Goal: Transaction & Acquisition: Book appointment/travel/reservation

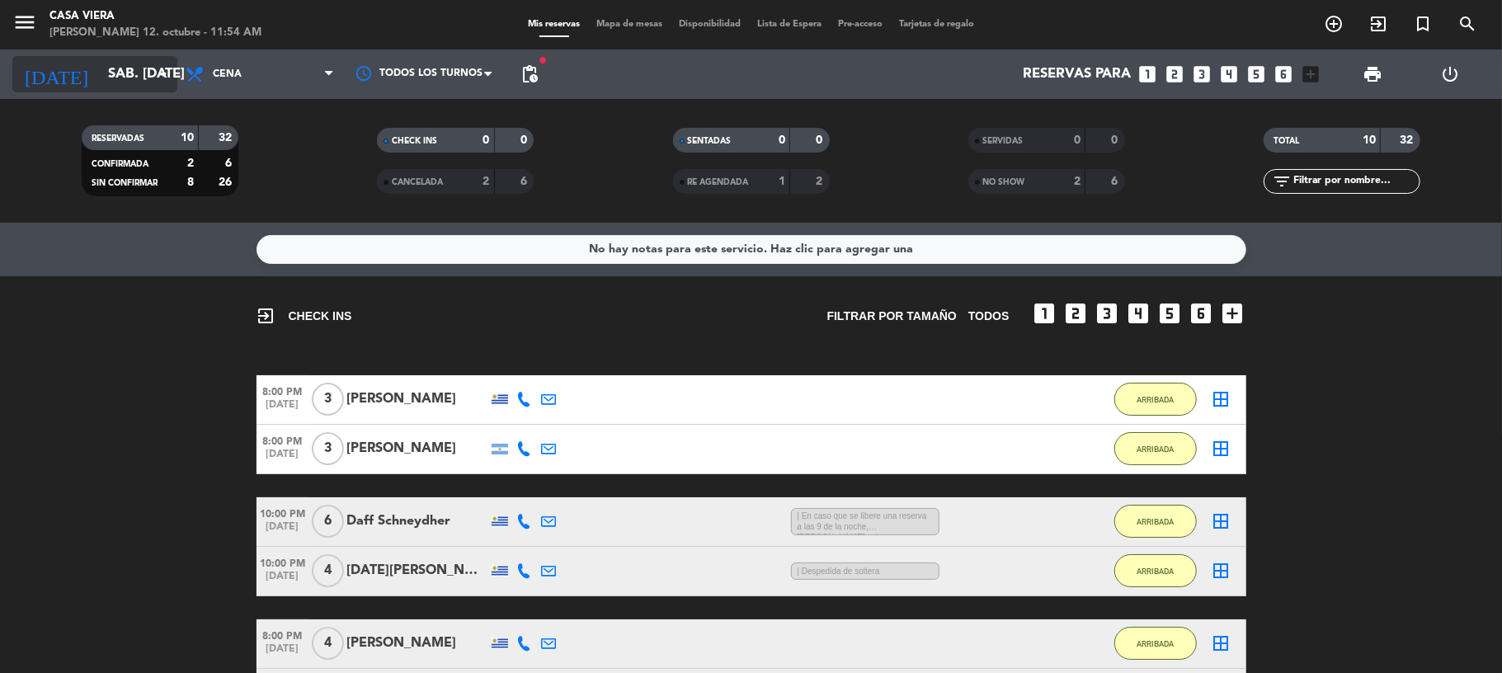
click at [153, 70] on icon "arrow_drop_down" at bounding box center [163, 74] width 20 height 20
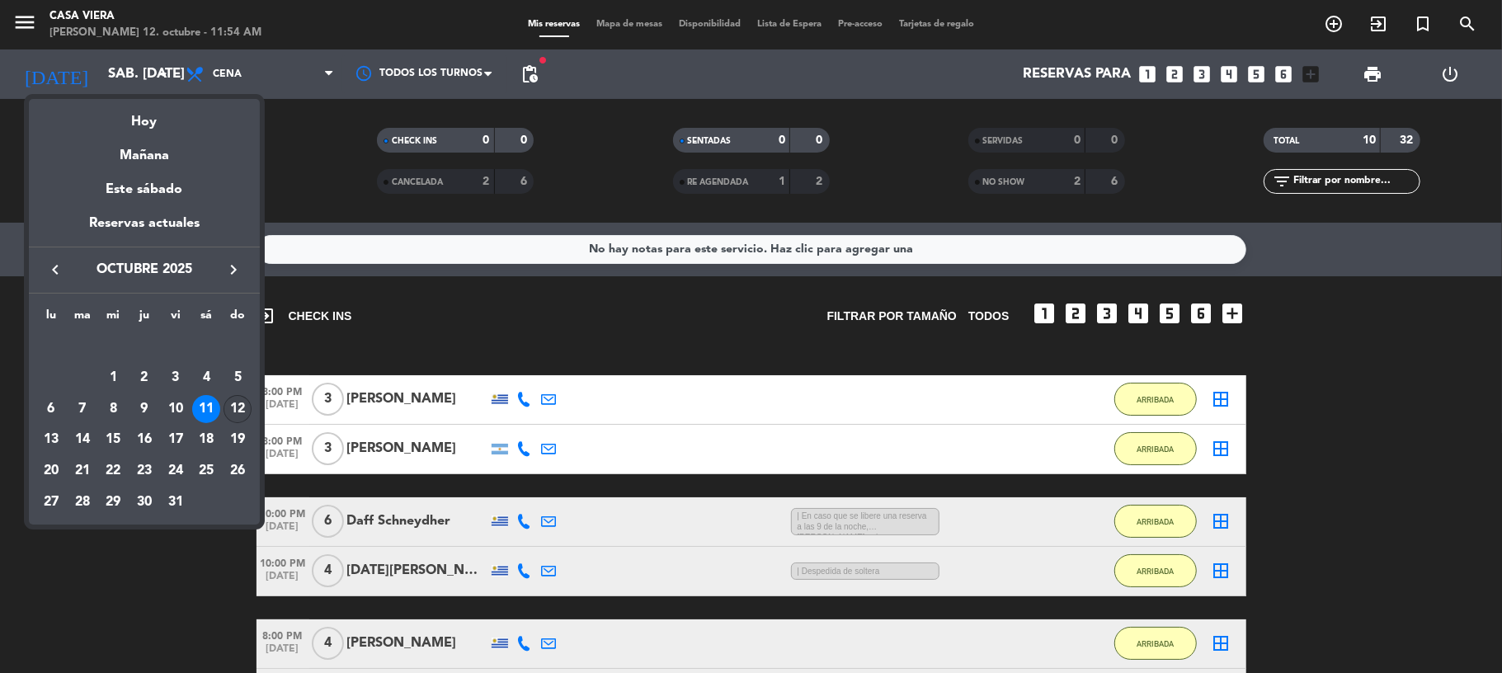
click at [229, 404] on div "12" at bounding box center [238, 409] width 28 height 28
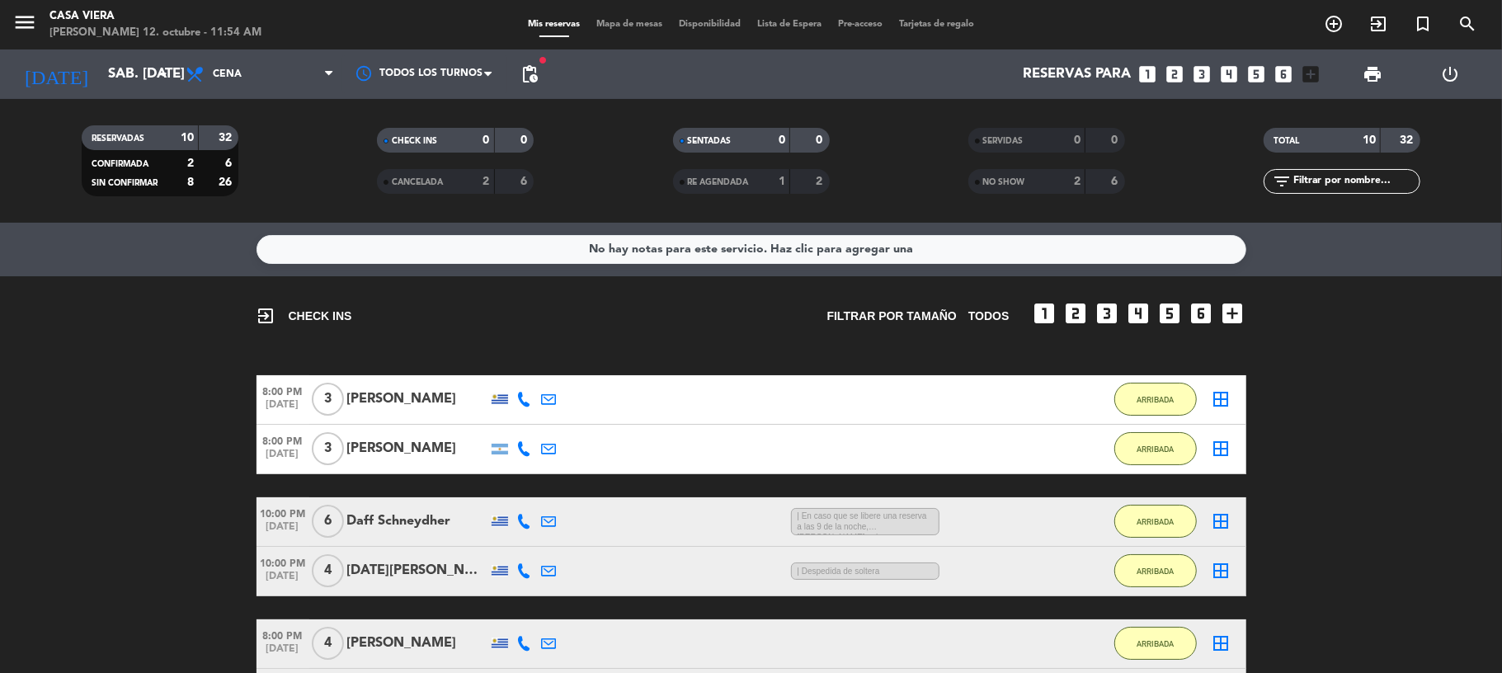
type input "dom. [DATE]"
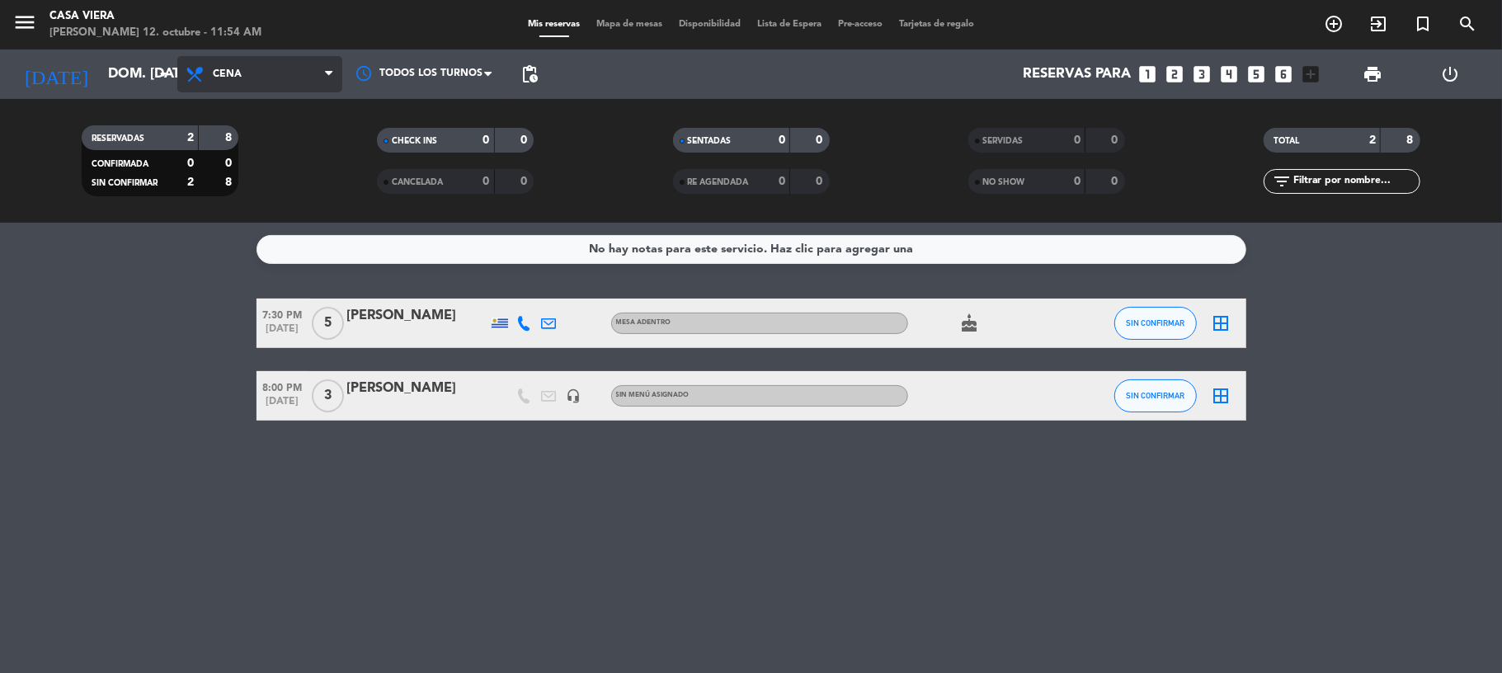
click at [249, 67] on span "Cena" at bounding box center [259, 74] width 165 height 36
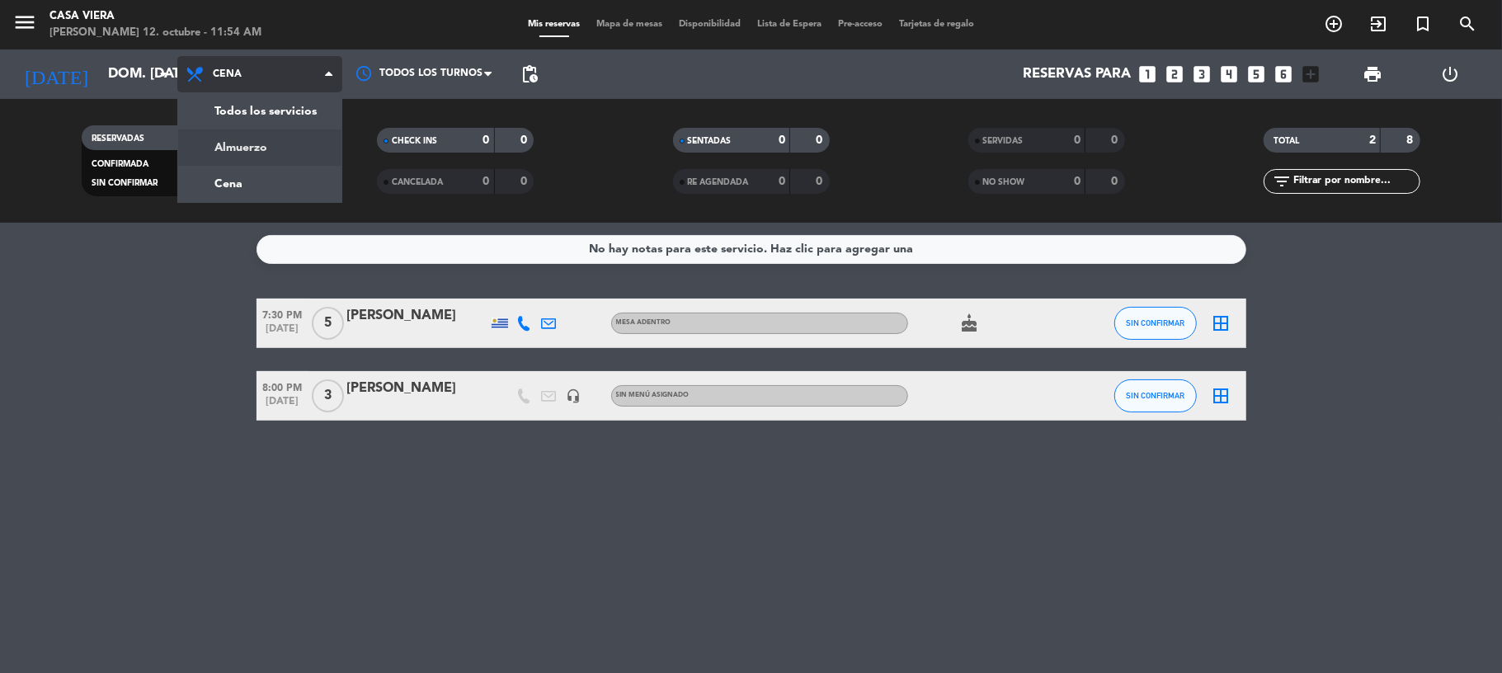
click at [295, 143] on div "menu Casa [PERSON_NAME] 12. octubre - 11:54 AM Mis reservas Mapa de mesas Dispo…" at bounding box center [751, 111] width 1502 height 223
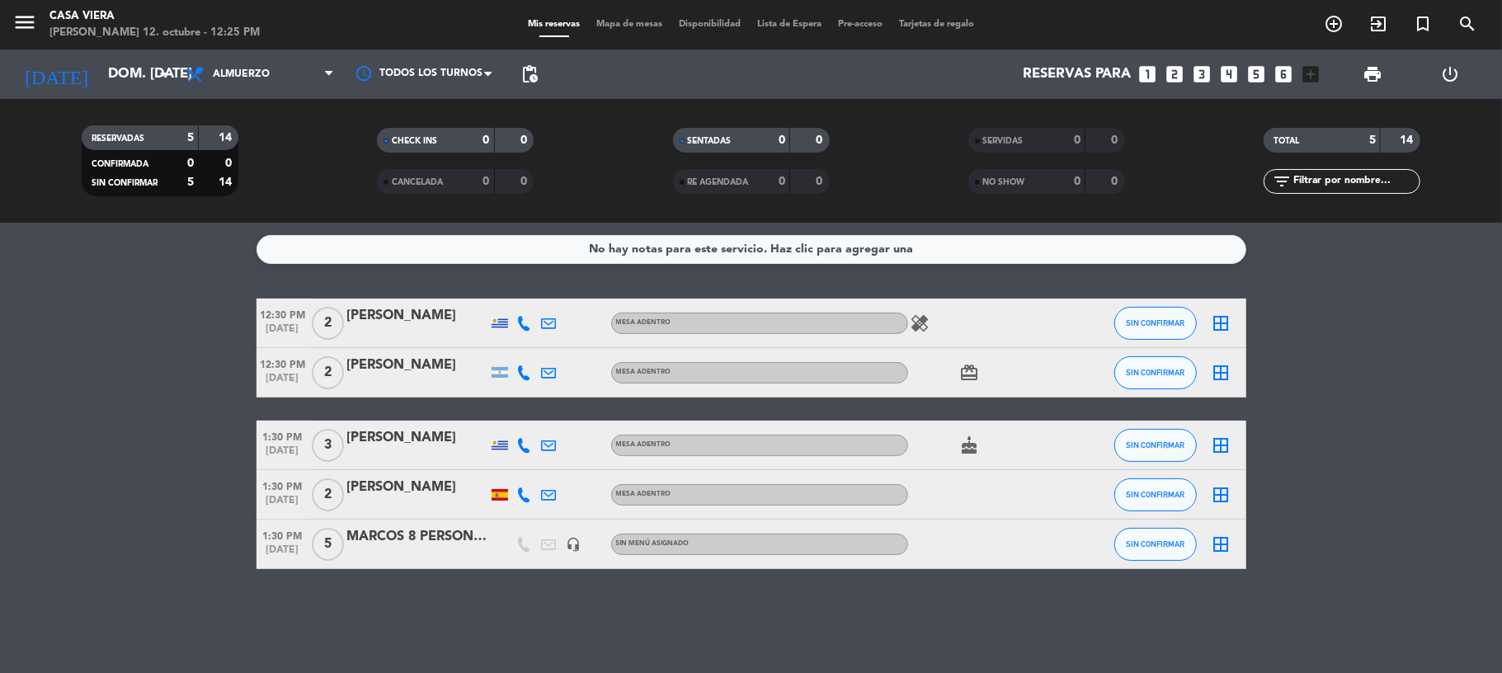
click at [912, 327] on icon "healing" at bounding box center [921, 324] width 20 height 20
click at [974, 373] on icon "card_giftcard" at bounding box center [970, 373] width 20 height 20
click at [969, 444] on icon "cake" at bounding box center [970, 446] width 20 height 20
click at [125, 423] on bookings-row "12:30 PM [DATE] 2 [PERSON_NAME] MESA ADENTRO healing SIN CONFIRMAR border_all 1…" at bounding box center [751, 434] width 1502 height 271
click at [915, 323] on icon "healing" at bounding box center [921, 324] width 20 height 20
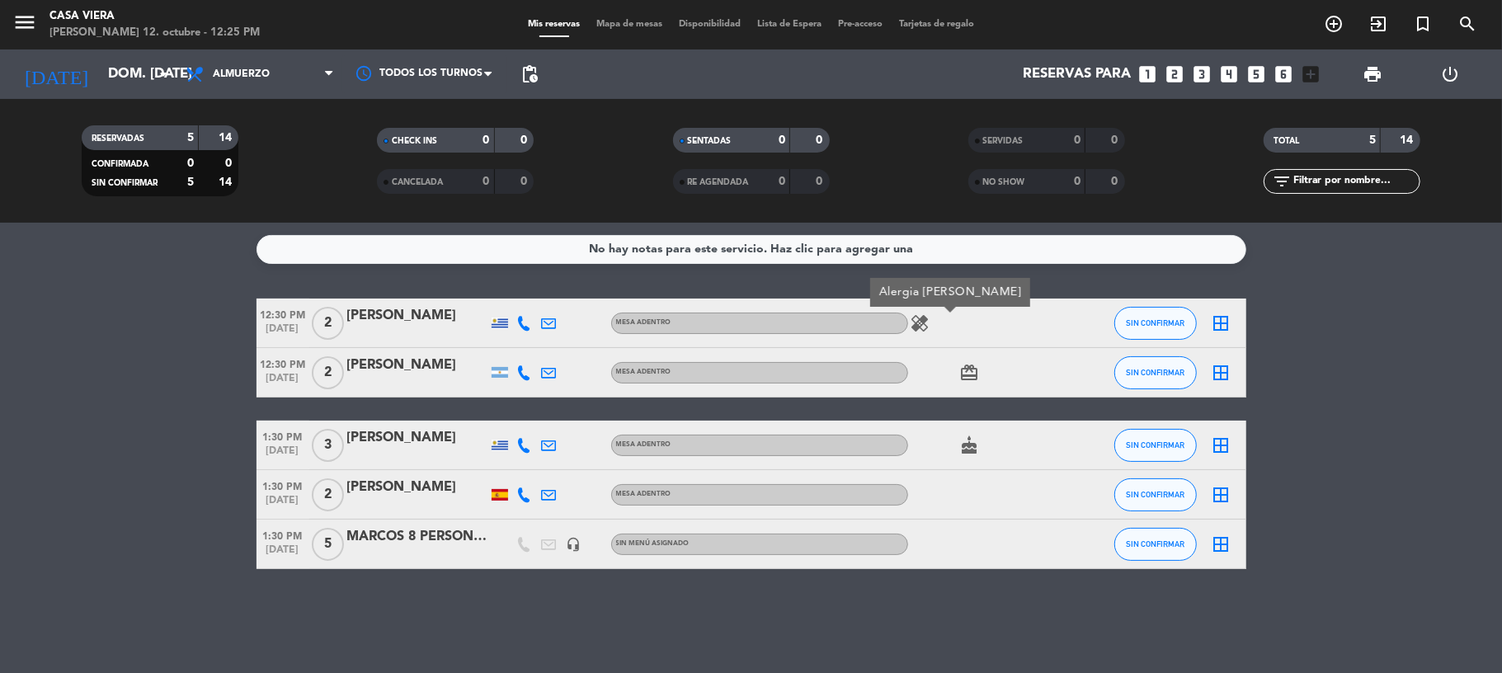
click at [969, 446] on icon "cake" at bounding box center [970, 446] width 20 height 20
click at [191, 423] on bookings-row "12:30 PM [DATE] 2 [PERSON_NAME] MESA ADENTRO healing SIN CONFIRMAR border_all 1…" at bounding box center [751, 434] width 1502 height 271
click at [1120, 318] on button "SIN CONFIRMAR" at bounding box center [1156, 323] width 83 height 33
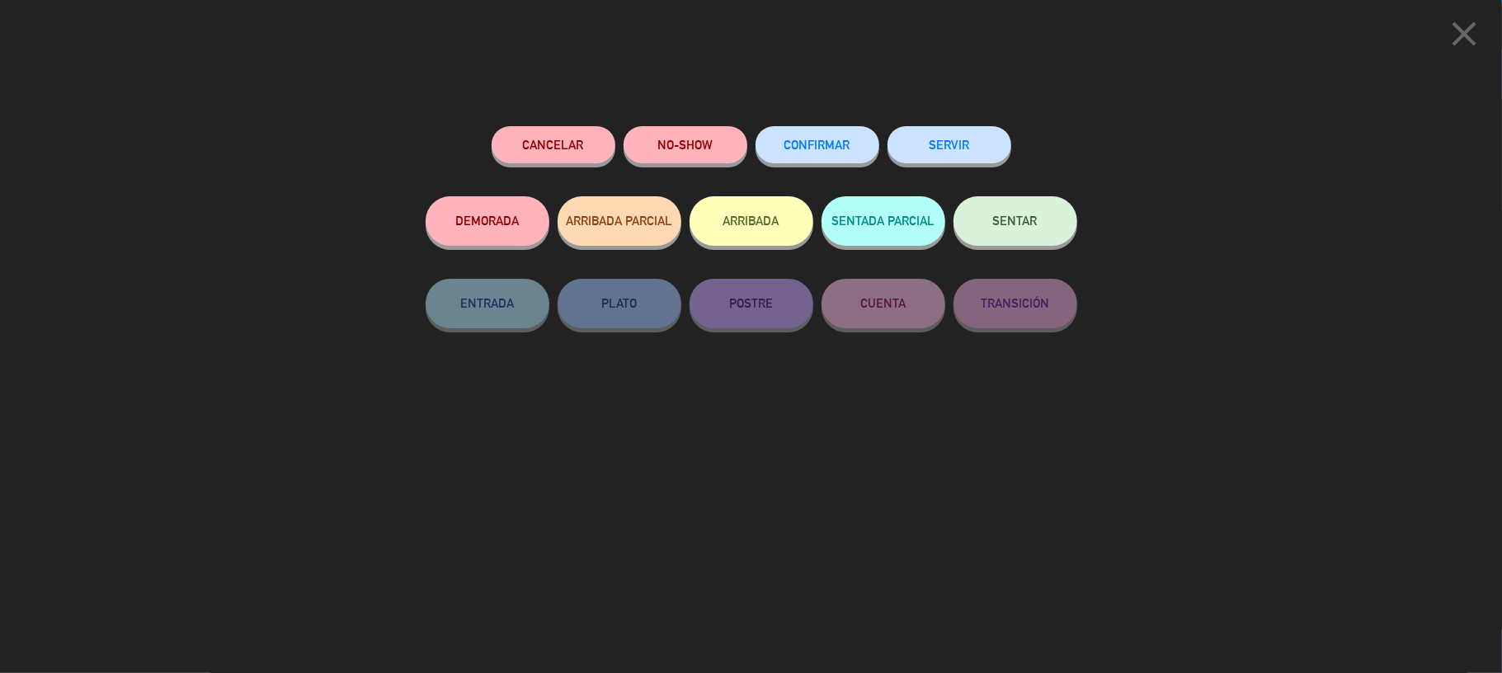
click at [752, 222] on button "ARRIBADA" at bounding box center [752, 221] width 124 height 50
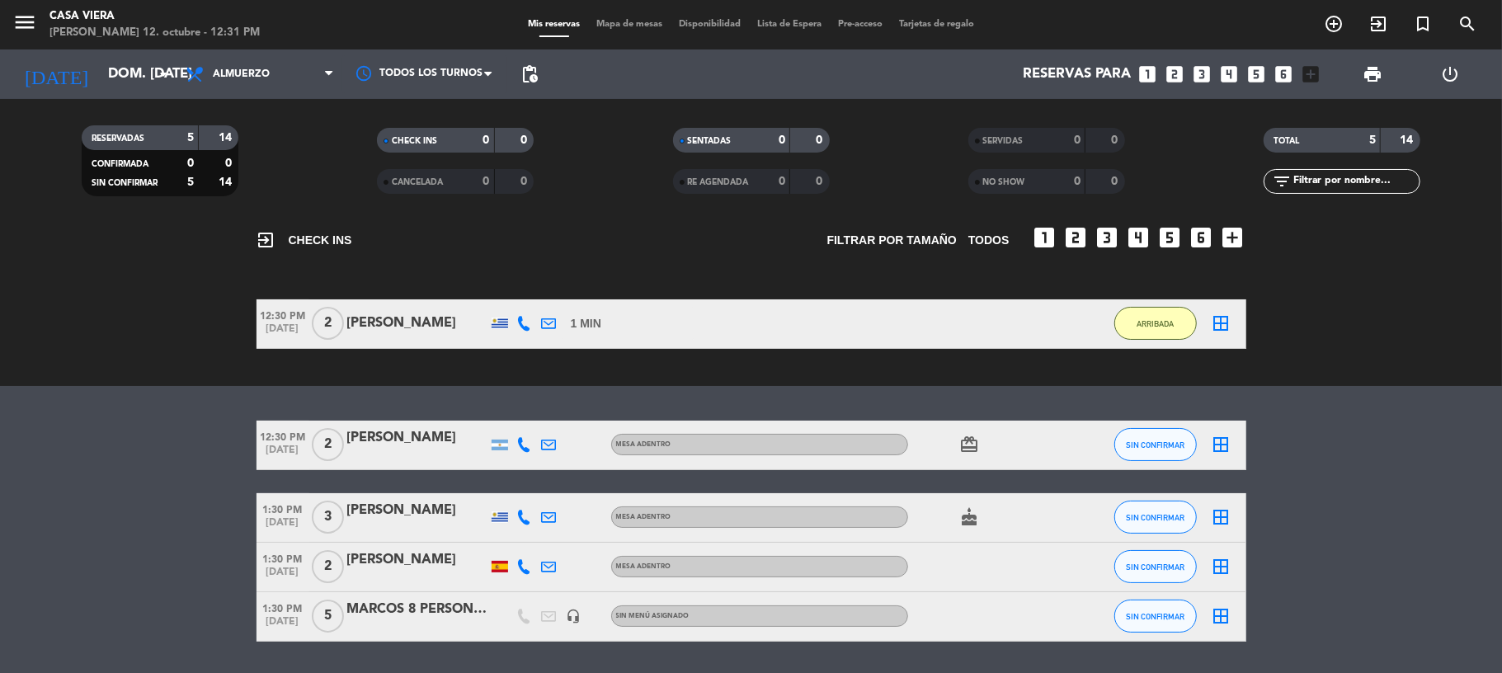
scroll to position [126, 0]
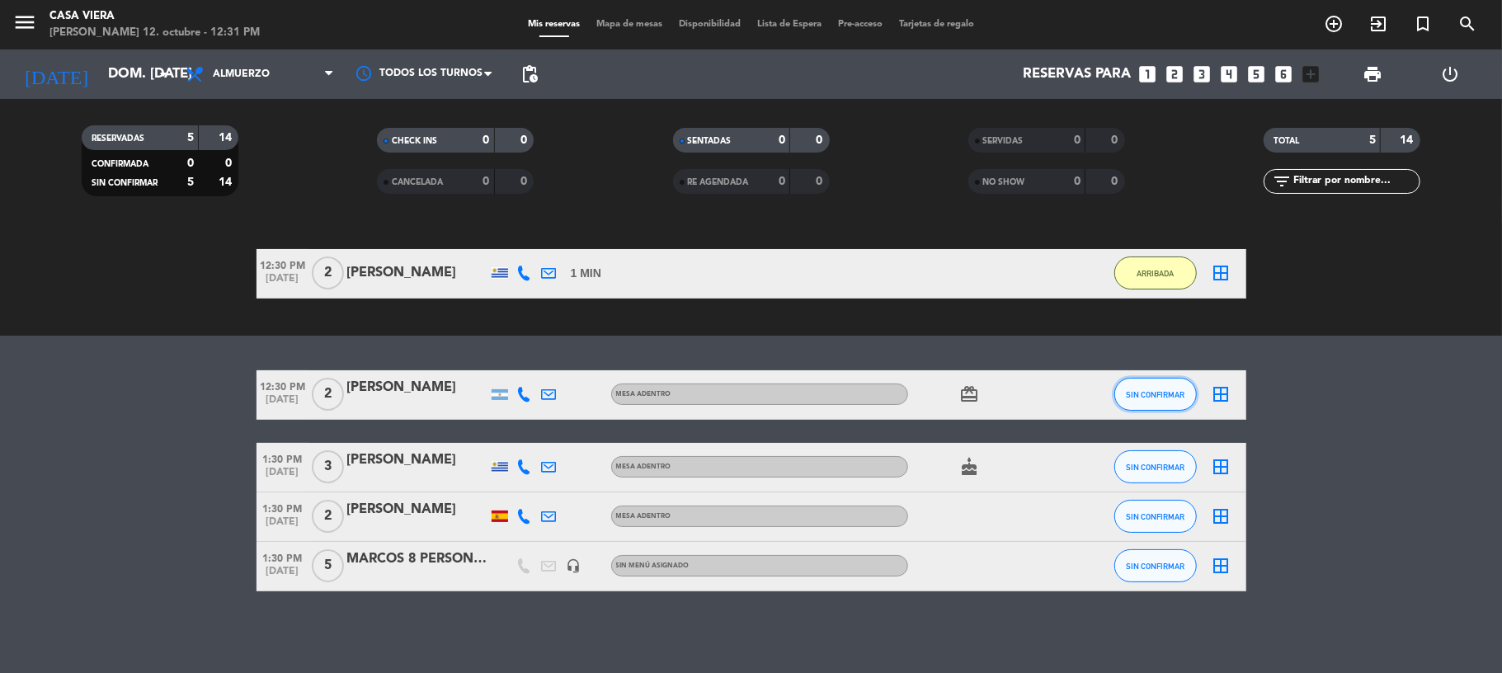
click at [1142, 391] on span "SIN CONFIRMAR" at bounding box center [1155, 394] width 59 height 9
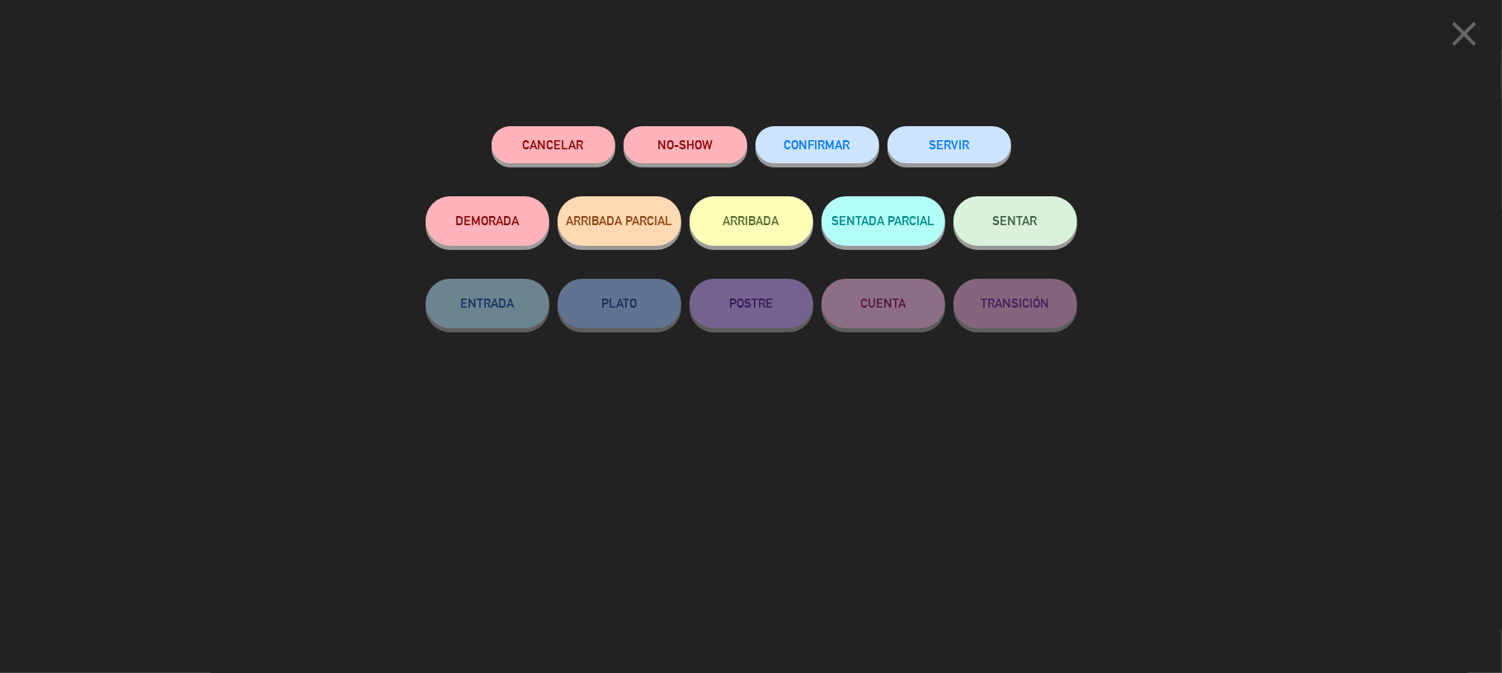
click at [754, 221] on button "ARRIBADA" at bounding box center [752, 221] width 124 height 50
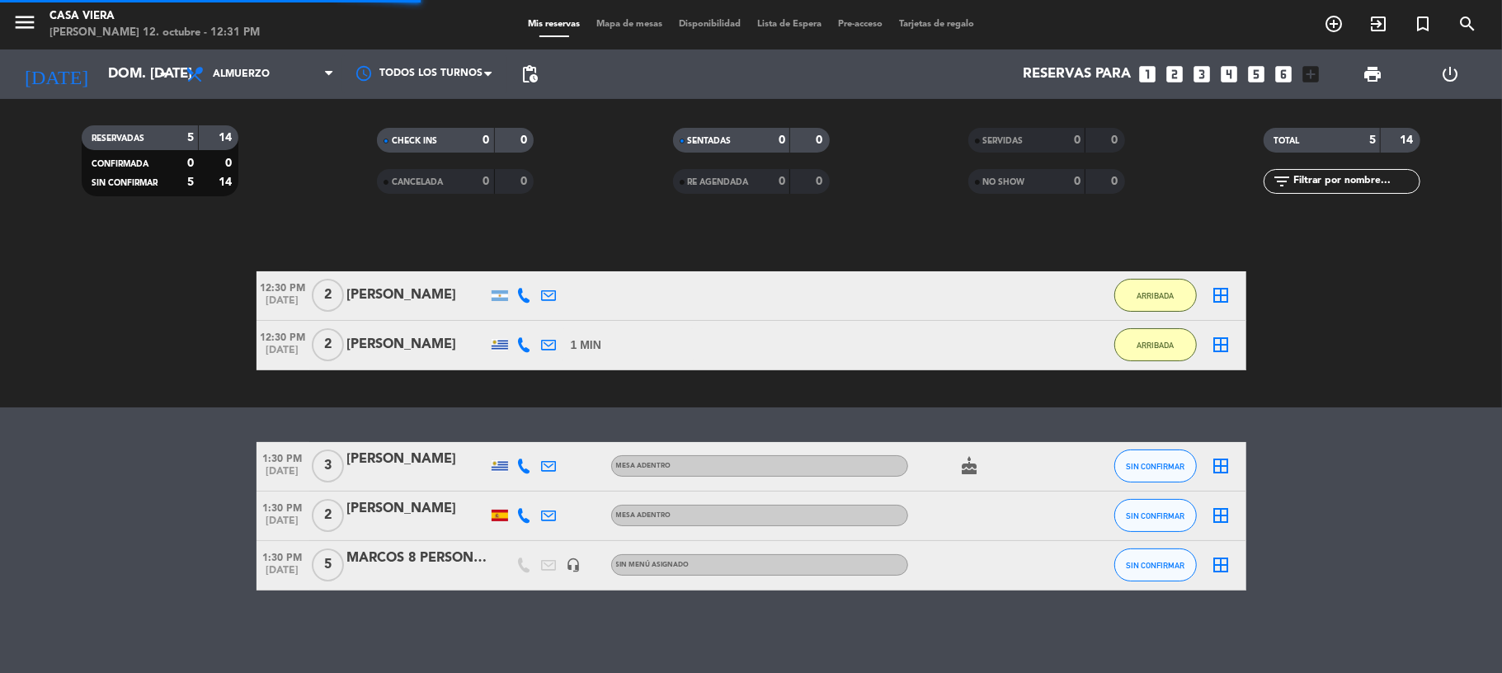
scroll to position [103, 0]
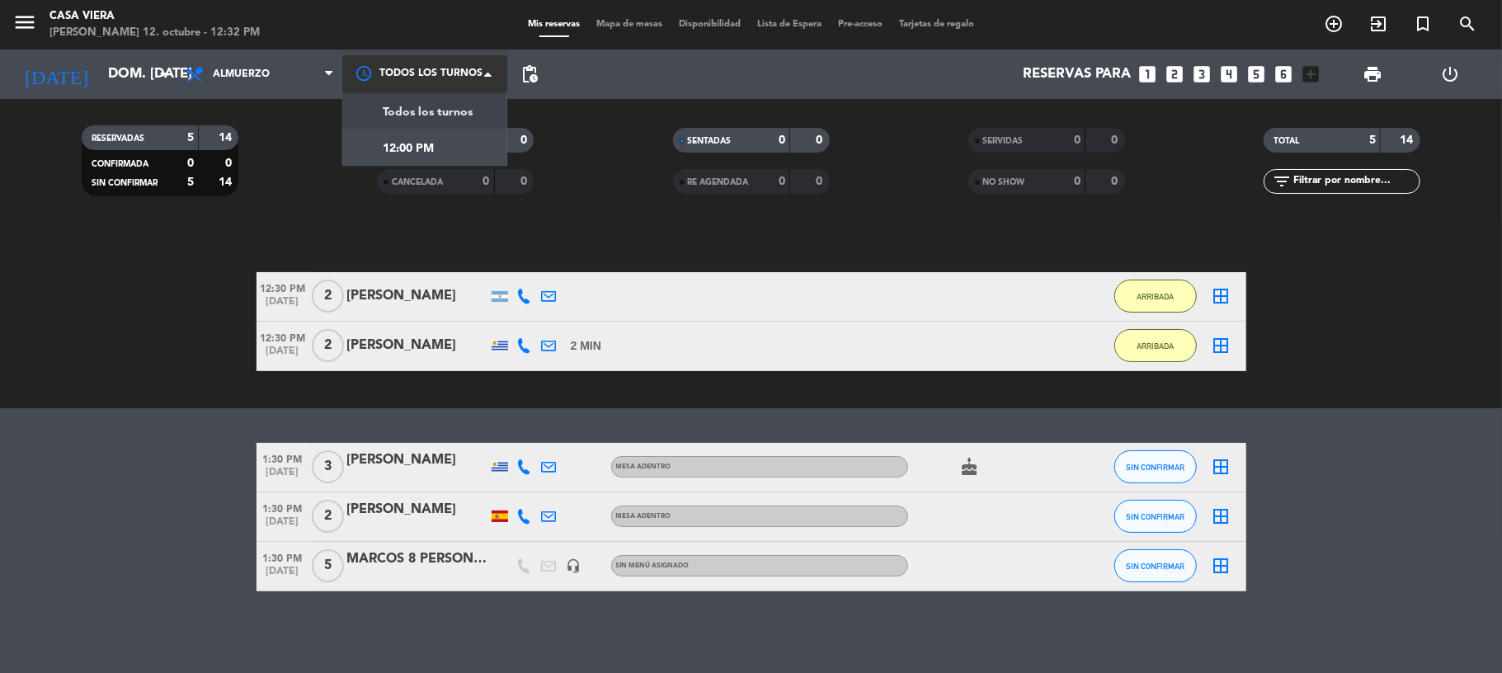
click at [450, 68] on div at bounding box center [424, 73] width 165 height 37
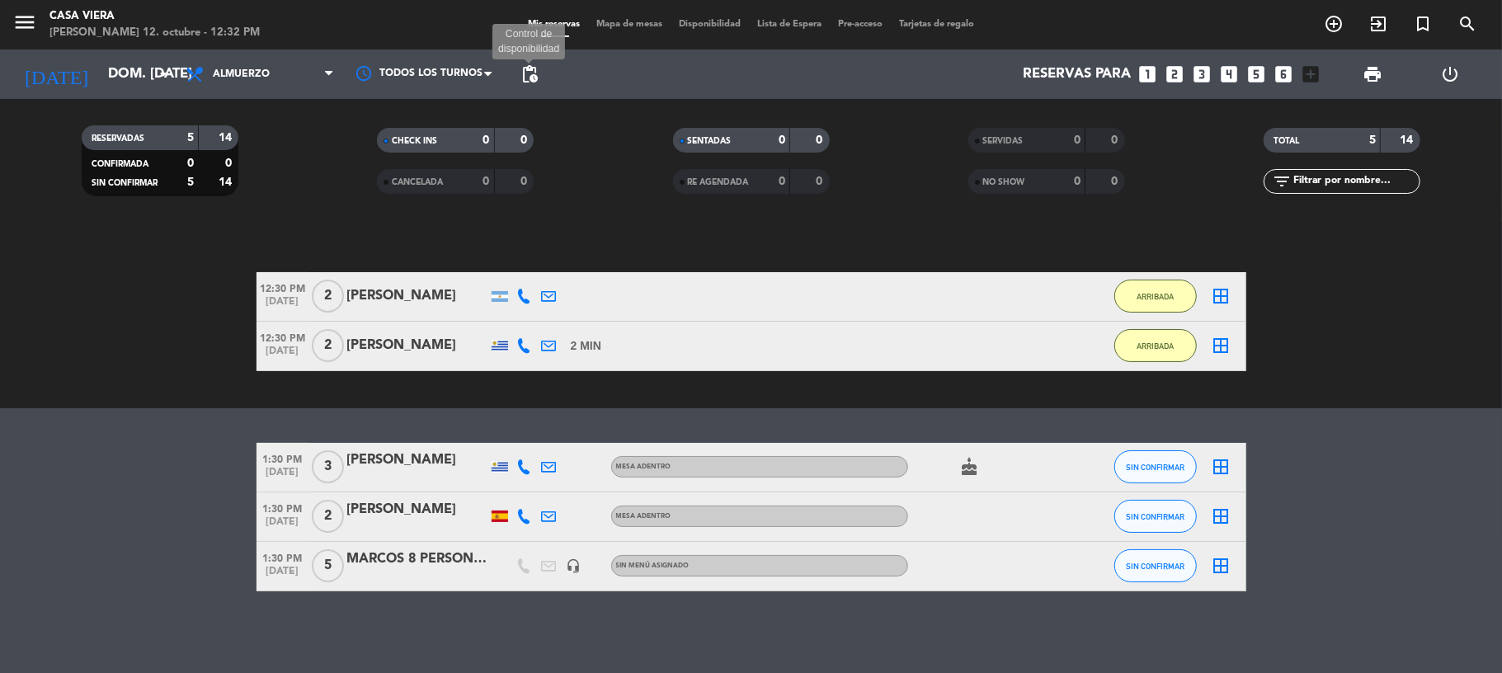
click at [535, 71] on span "pending_actions" at bounding box center [530, 74] width 20 height 20
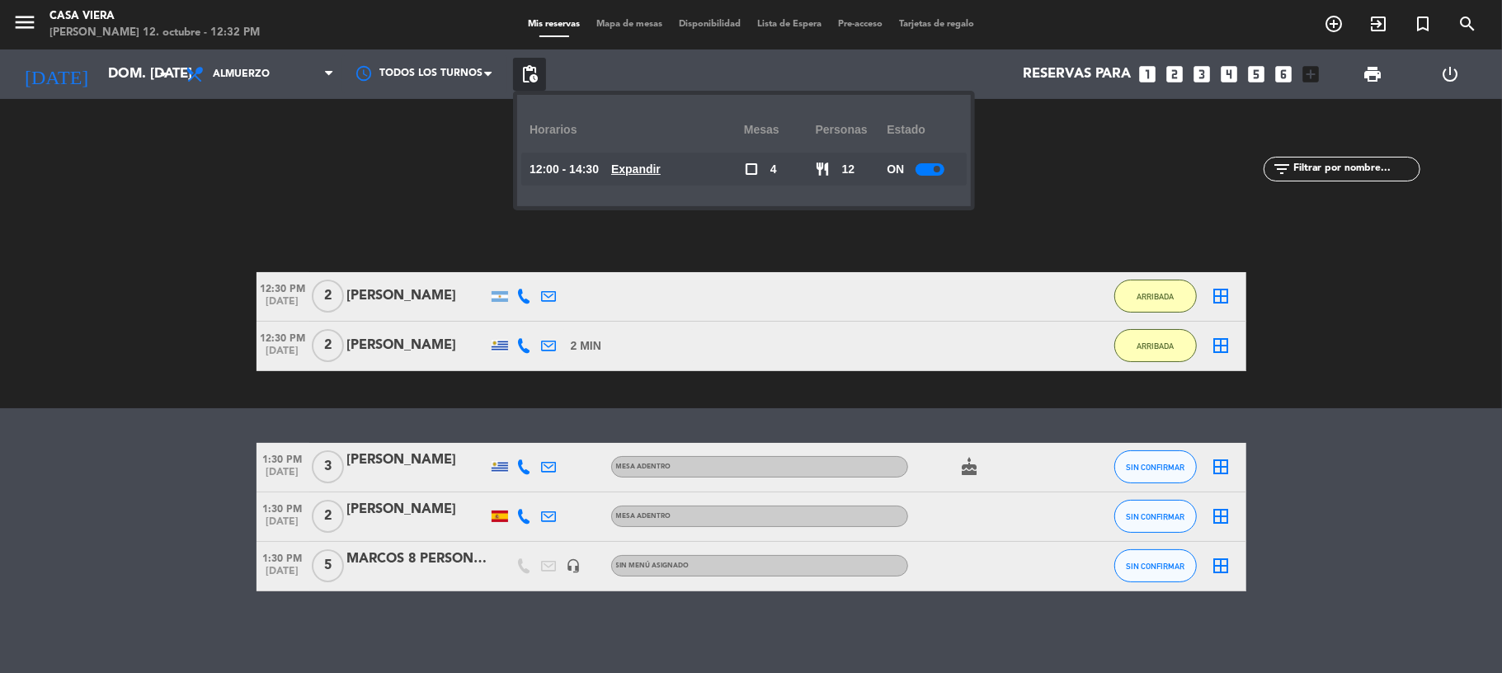
click at [647, 172] on u "Expandir" at bounding box center [636, 169] width 50 height 13
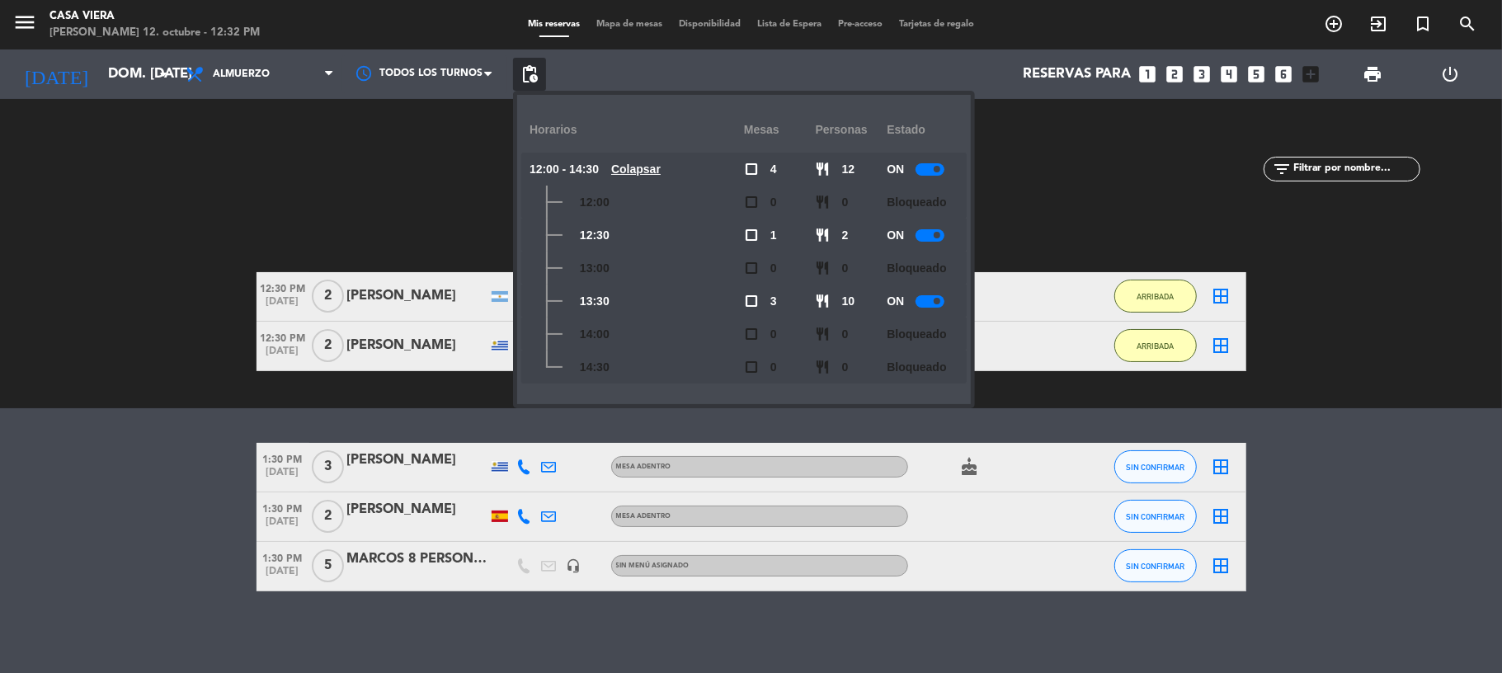
click at [931, 238] on div at bounding box center [930, 235] width 29 height 12
click at [931, 295] on div at bounding box center [930, 301] width 29 height 12
click at [539, 79] on span "pending_actions" at bounding box center [530, 74] width 20 height 20
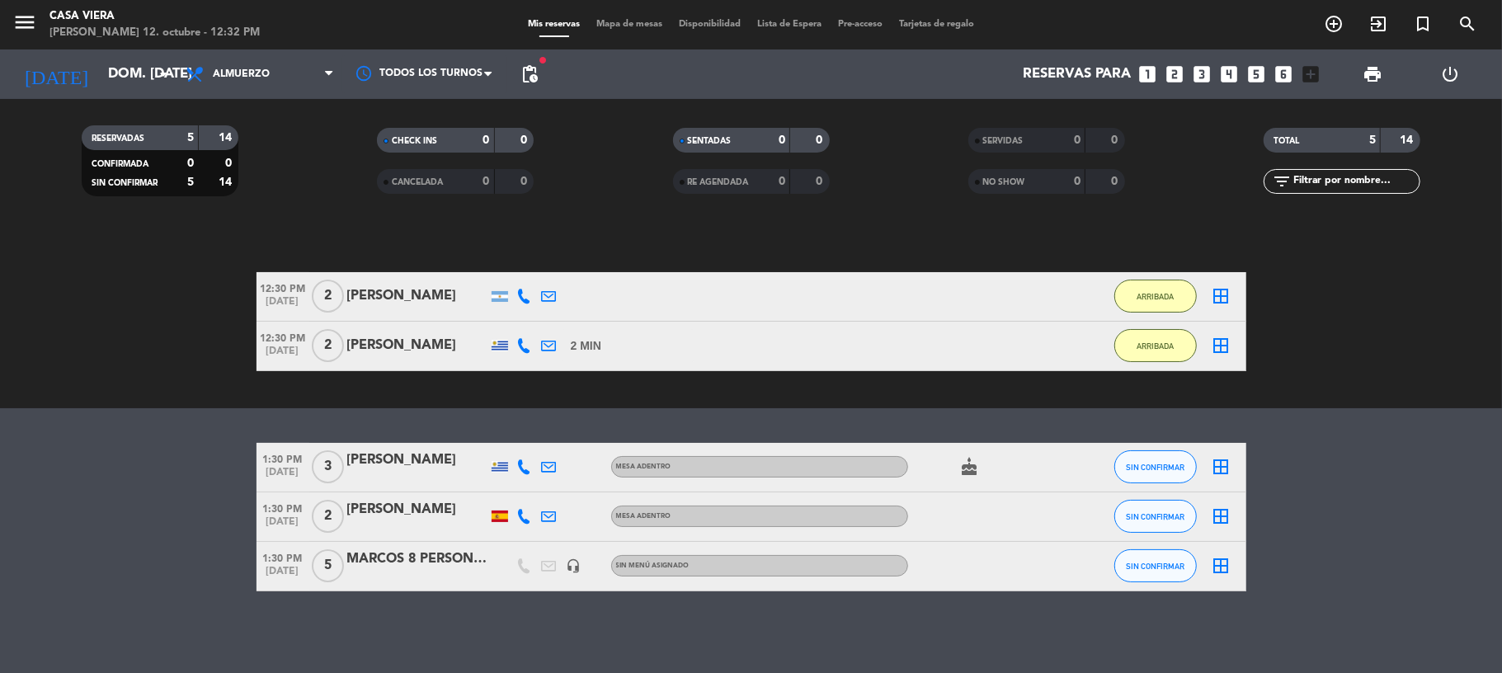
click at [179, 358] on bookings-row "12:30 PM [DATE] 2 [PERSON_NAME] 2 MIN / 19:30 H sms ARRIBADA border_all 12:30 P…" at bounding box center [751, 321] width 1502 height 99
click at [1168, 74] on icon "looks_two" at bounding box center [1175, 74] width 21 height 21
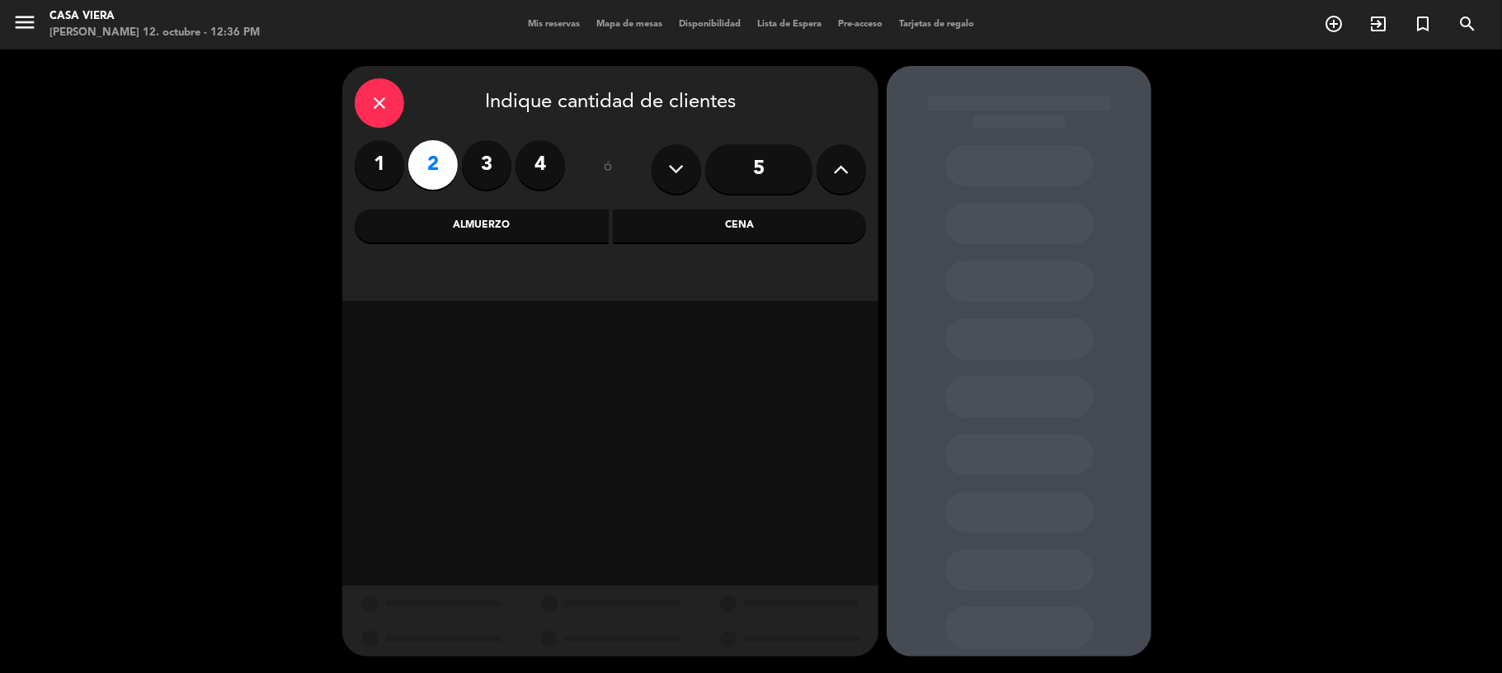
click at [420, 160] on label "2" at bounding box center [433, 165] width 50 height 50
click at [674, 229] on div "Cena" at bounding box center [740, 226] width 254 height 33
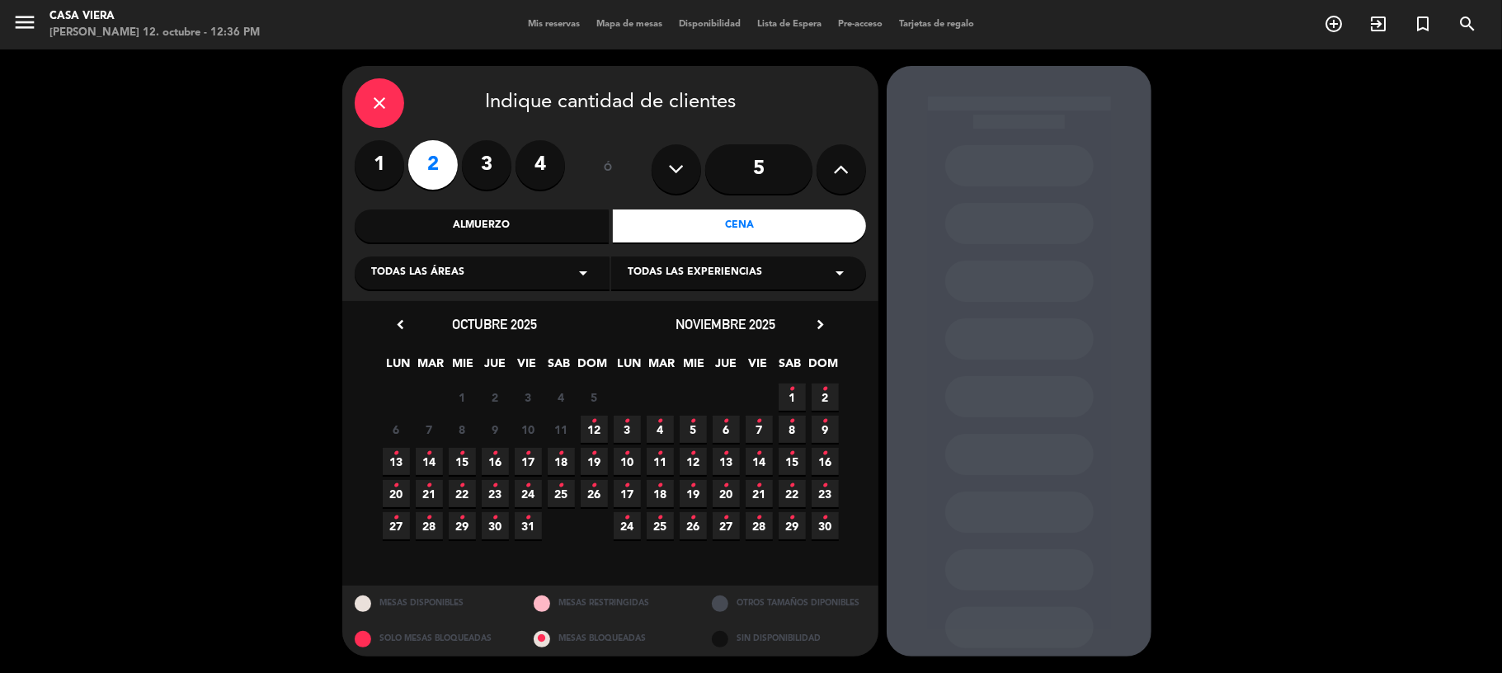
click at [594, 431] on icon "•" at bounding box center [595, 421] width 6 height 26
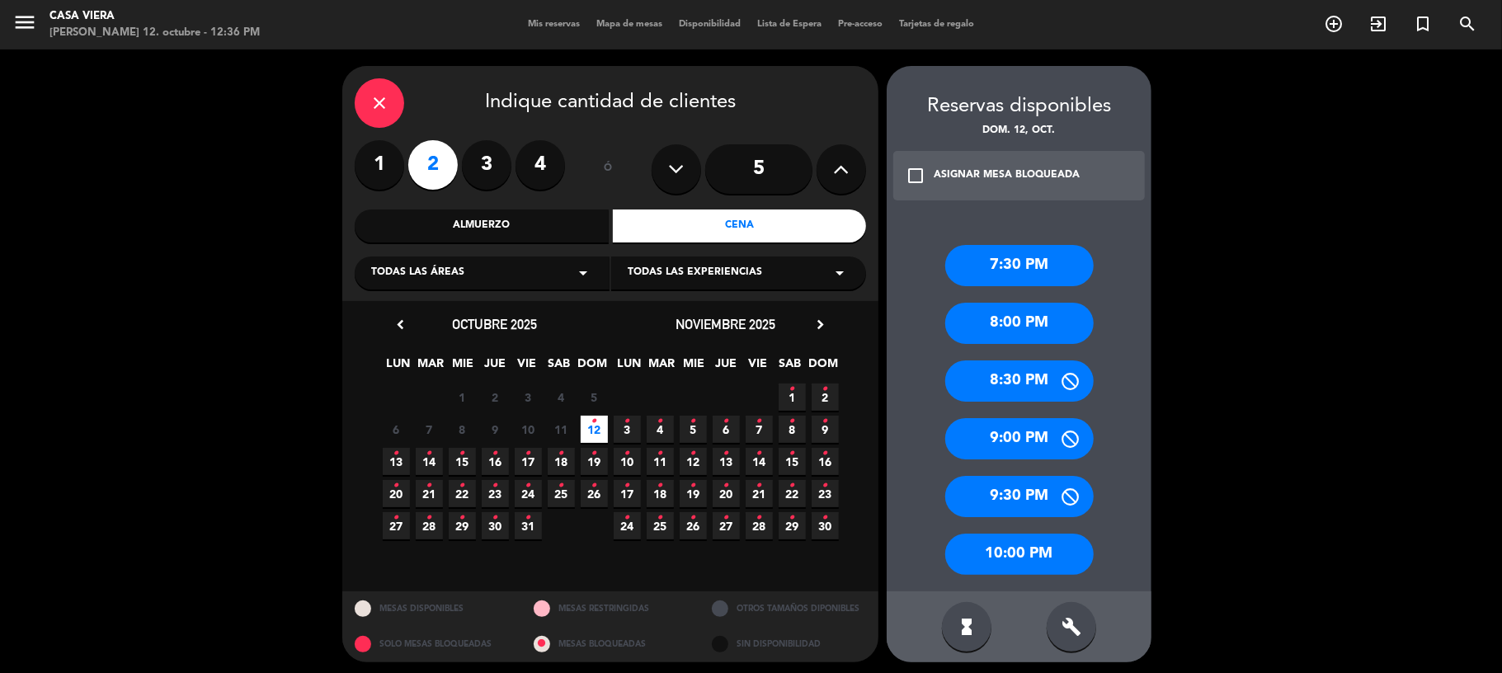
click at [1056, 267] on div "7:30 PM" at bounding box center [1019, 265] width 149 height 41
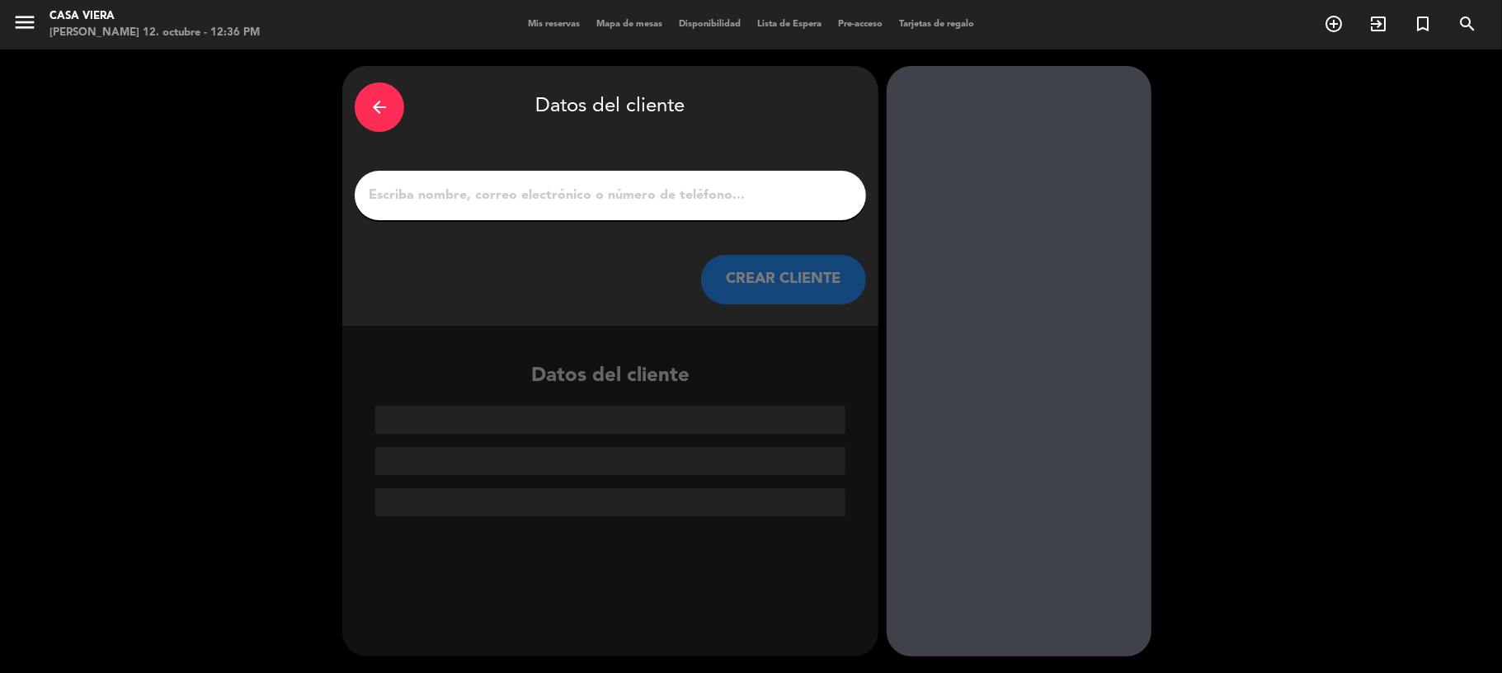
click at [752, 215] on div at bounding box center [611, 196] width 512 height 50
drag, startPoint x: 750, startPoint y: 196, endPoint x: 746, endPoint y: 188, distance: 9.2
click at [747, 192] on input "1" at bounding box center [610, 195] width 487 height 23
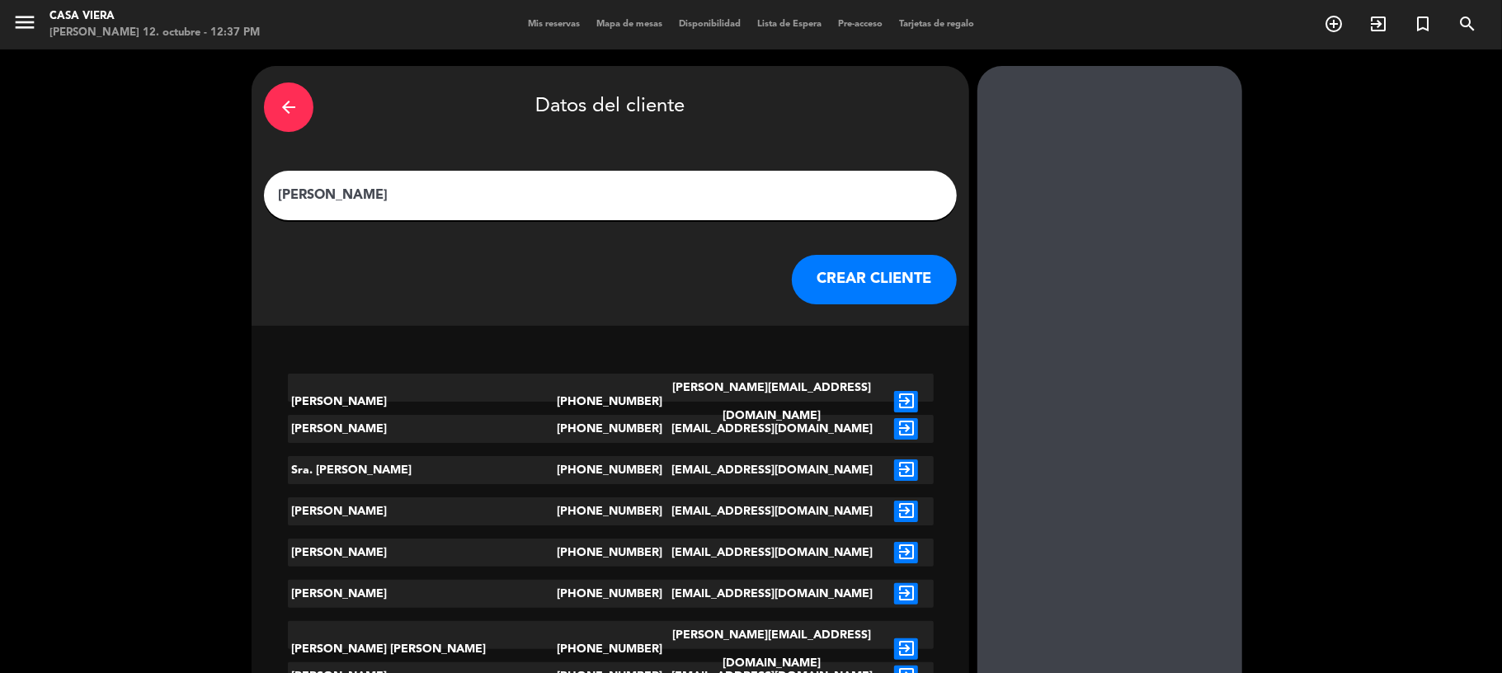
type input "[PERSON_NAME]"
click at [792, 279] on button "CREAR CLIENTE" at bounding box center [874, 280] width 165 height 50
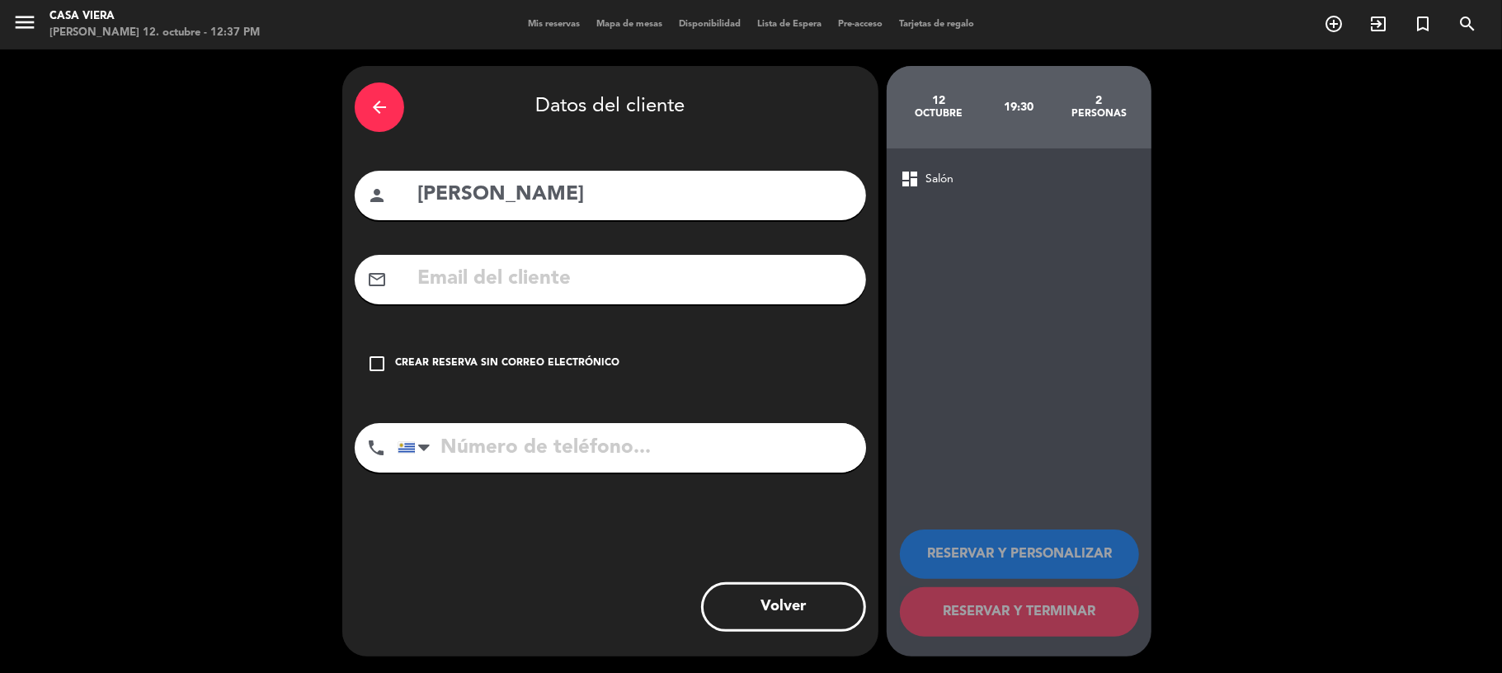
click at [390, 358] on div "check_box_outline_blank Crear reserva sin correo electrónico" at bounding box center [611, 364] width 512 height 50
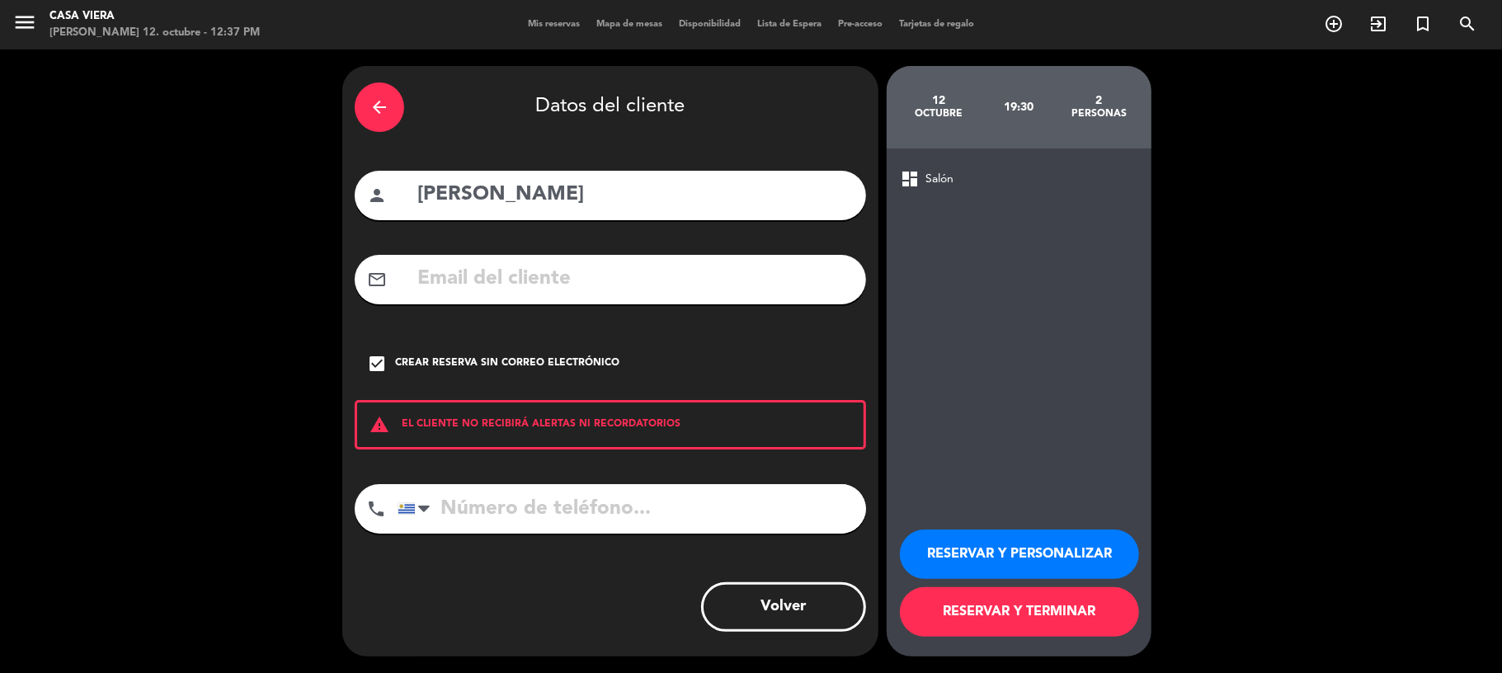
click at [1036, 611] on button "RESERVAR Y TERMINAR" at bounding box center [1019, 612] width 239 height 50
